Goal: Information Seeking & Learning: Find specific fact

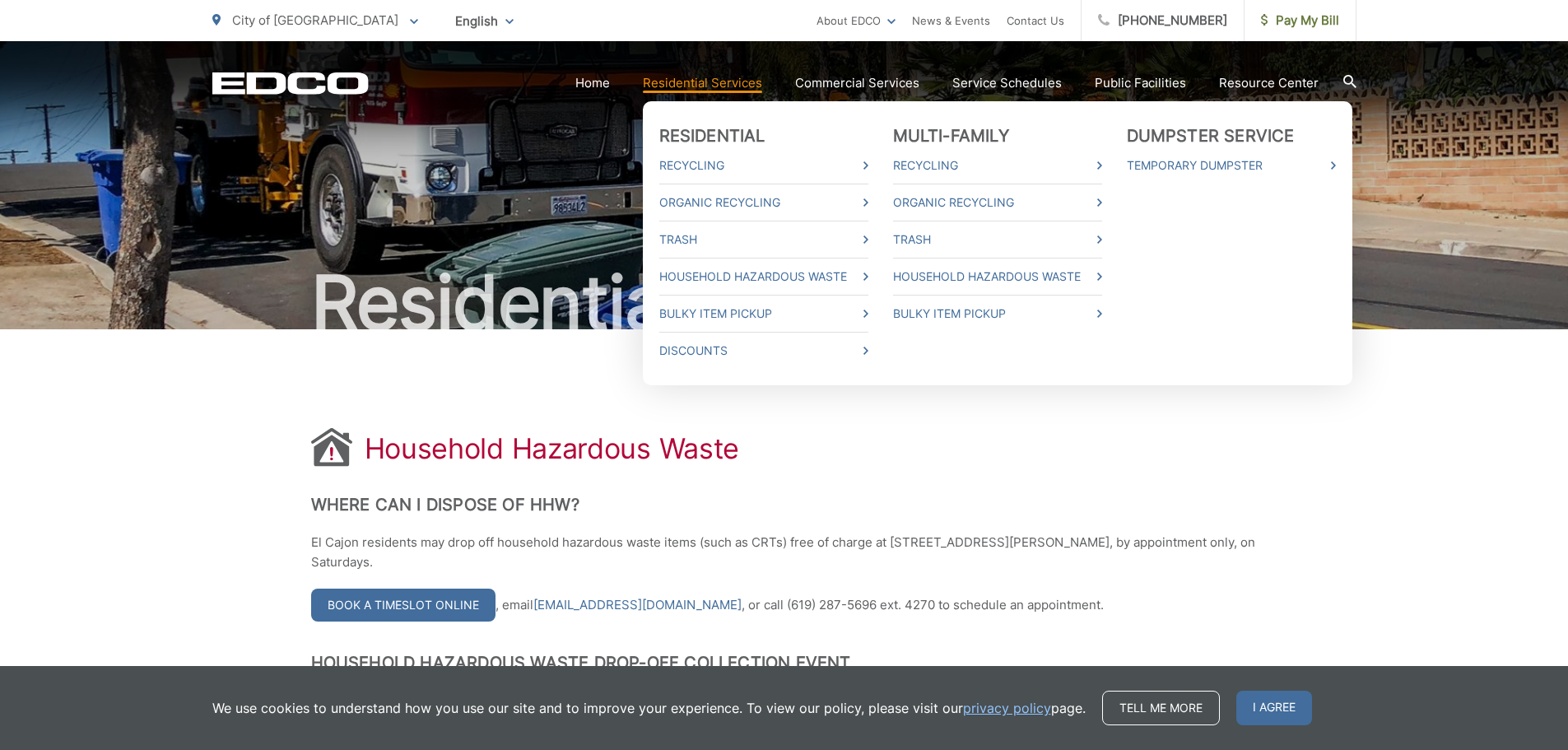
scroll to position [247, 0]
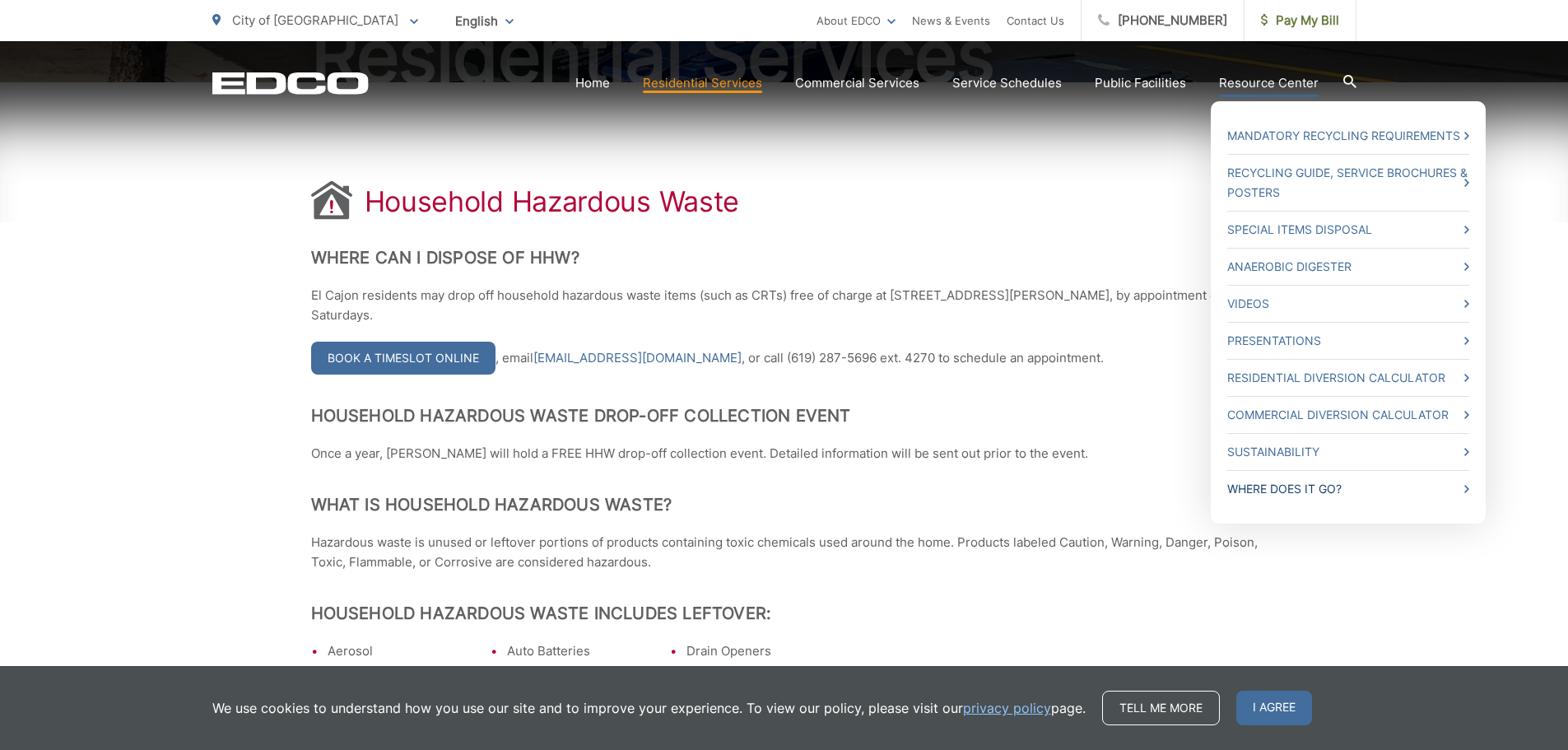
click at [1300, 486] on link "Where Does it Go?" at bounding box center [1348, 489] width 242 height 20
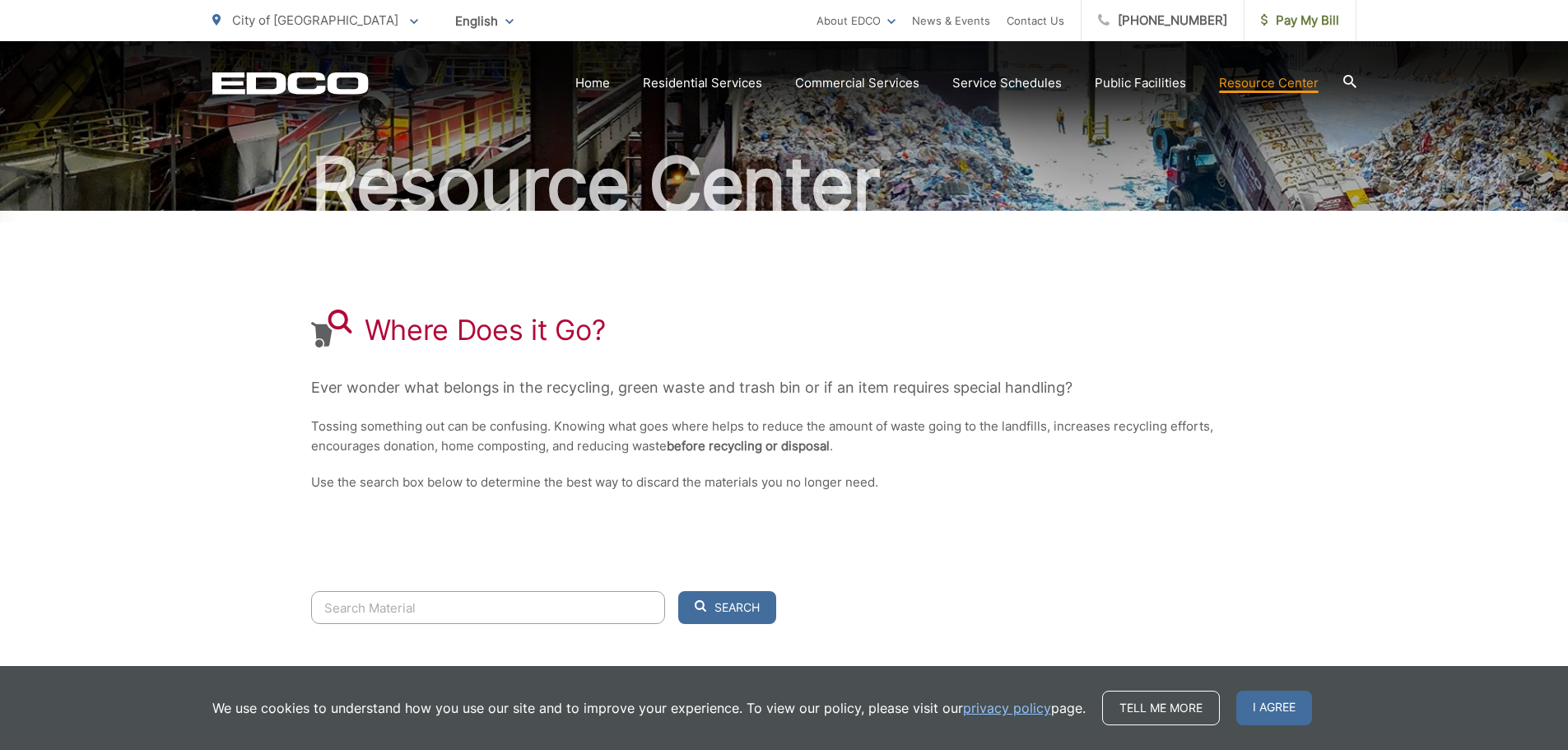
scroll to position [243, 0]
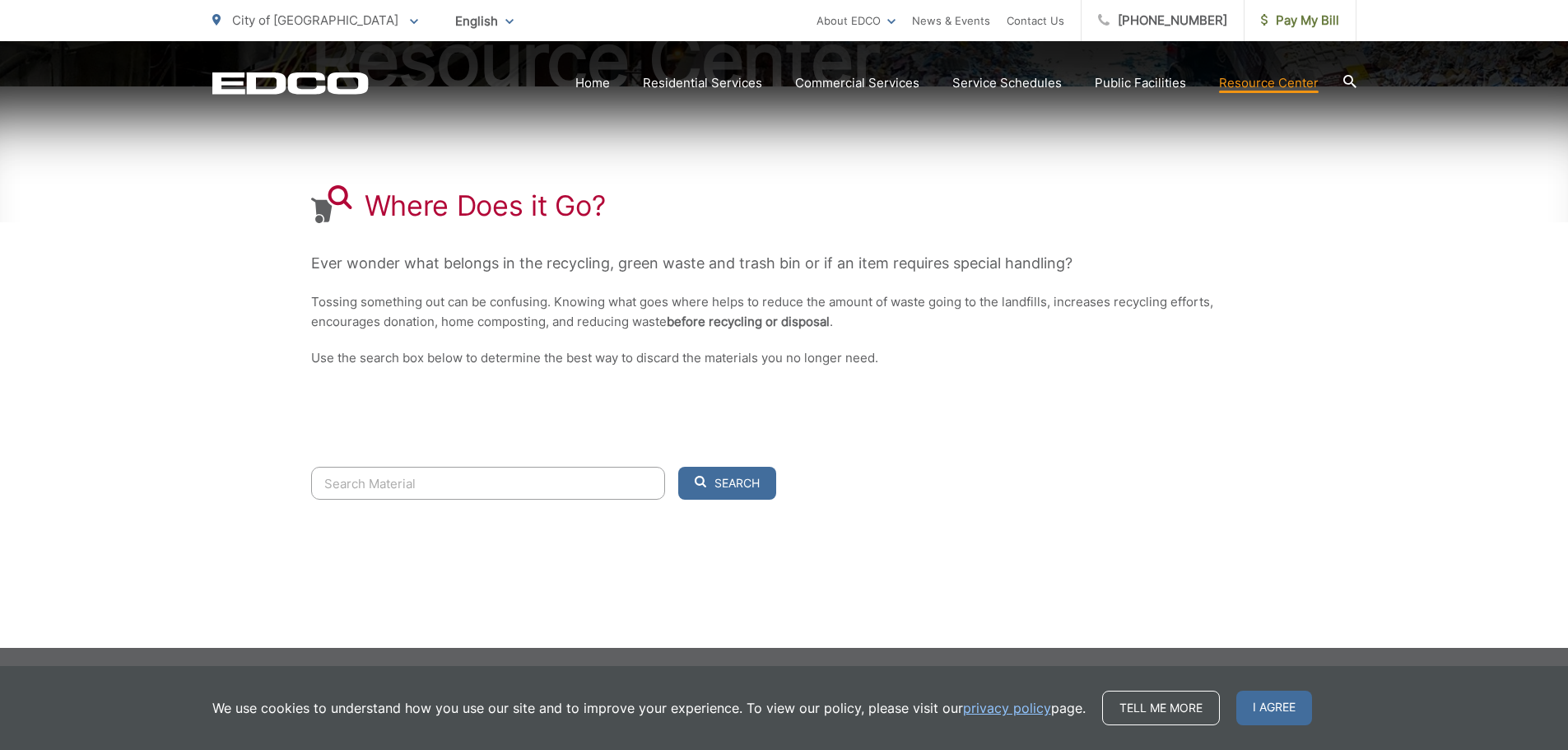
click at [505, 489] on input "Search" at bounding box center [488, 483] width 354 height 33
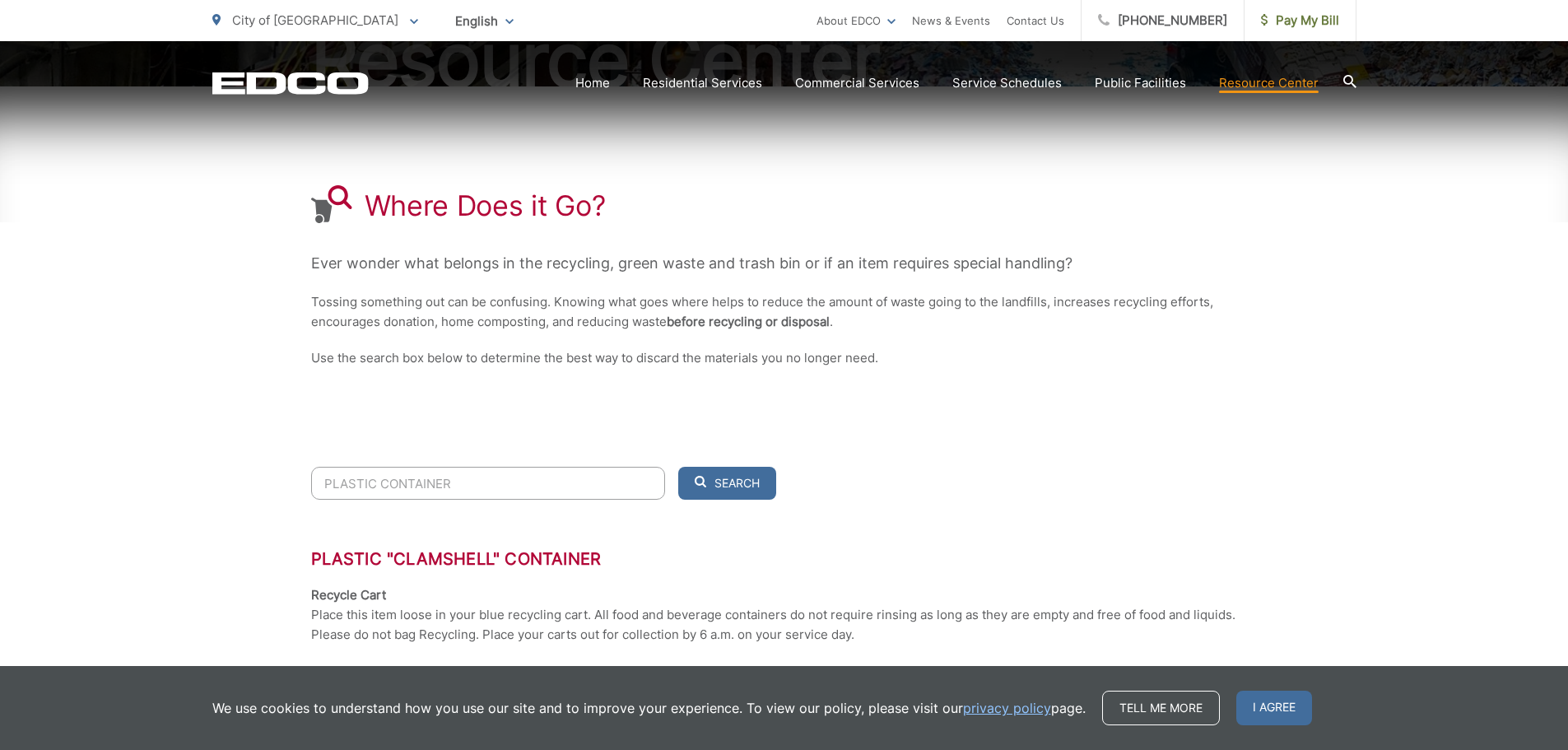
type input "PLASTIC CONTAINERS"
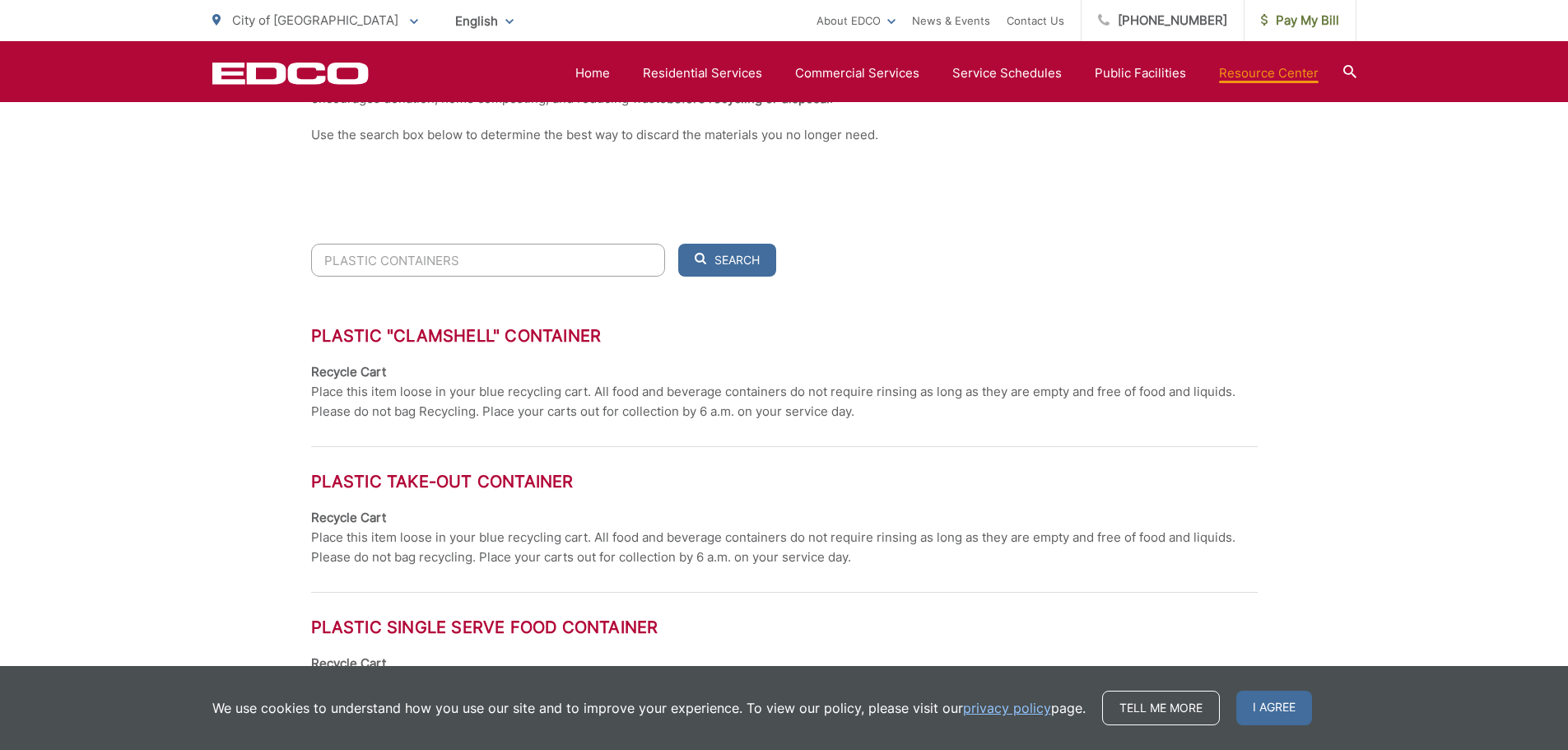
scroll to position [452, 0]
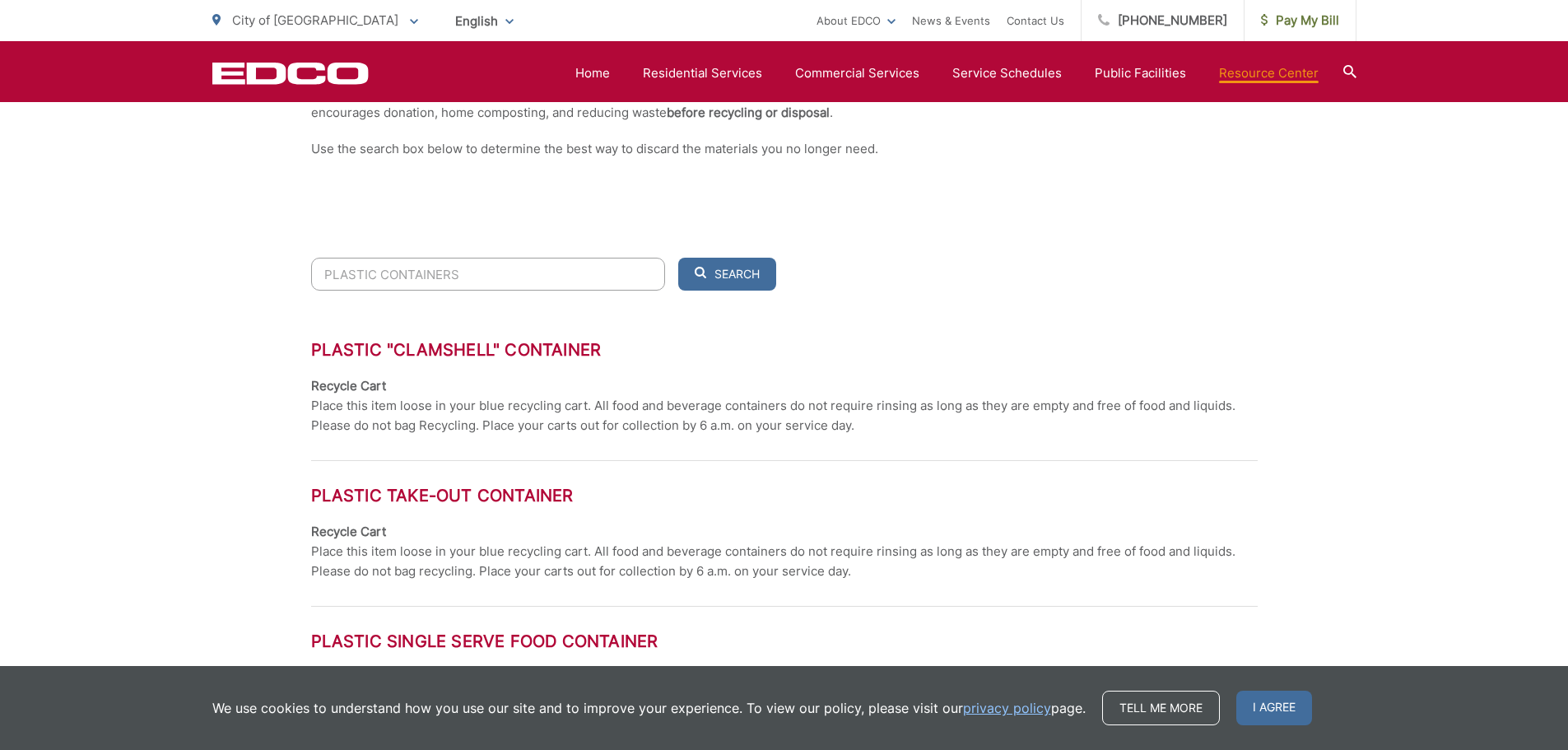
click at [642, 273] on input "PLASTIC CONTAINERS" at bounding box center [488, 274] width 354 height 33
